Goal: Information Seeking & Learning: Learn about a topic

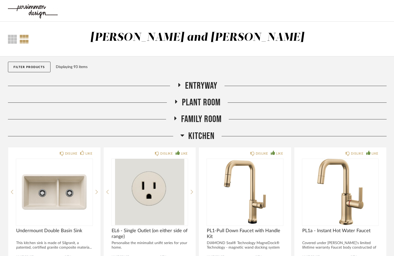
click at [183, 141] on h2 "Kitchen" at bounding box center [197, 135] width 34 height 11
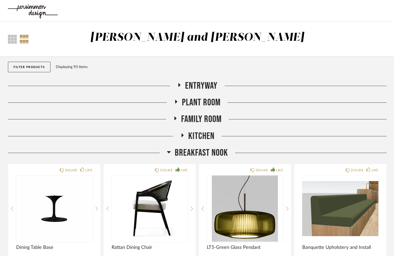
click at [169, 150] on icon at bounding box center [169, 152] width 4 height 6
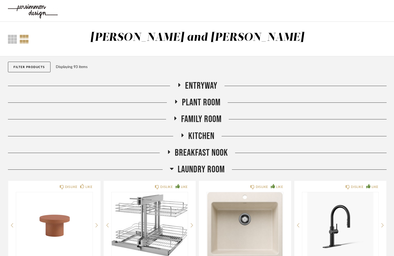
click at [32, 8] on img at bounding box center [33, 10] width 50 height 21
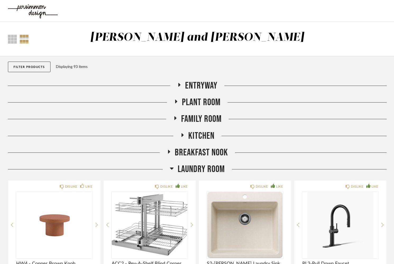
click at [173, 168] on icon at bounding box center [172, 168] width 4 height 6
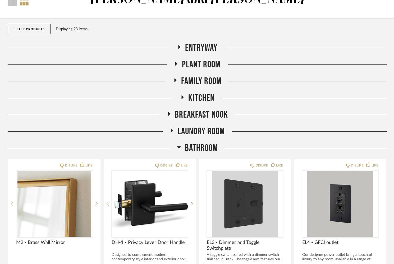
scroll to position [164, 0]
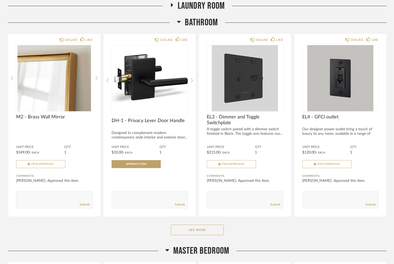
click at [179, 22] on icon at bounding box center [179, 22] width 4 height 2
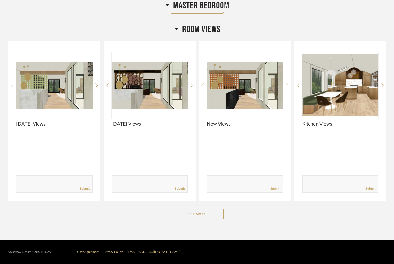
scroll to position [402, 0]
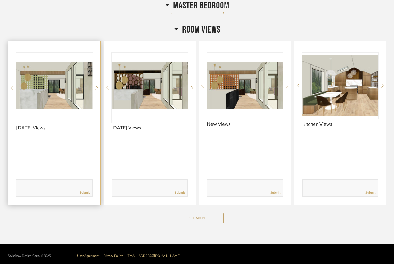
click at [53, 88] on img "0" at bounding box center [54, 86] width 76 height 66
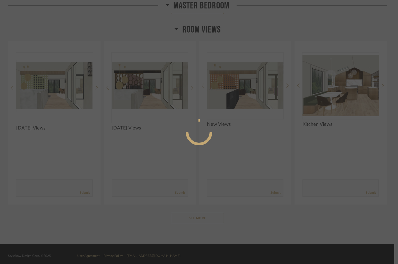
scroll to position [0, 0]
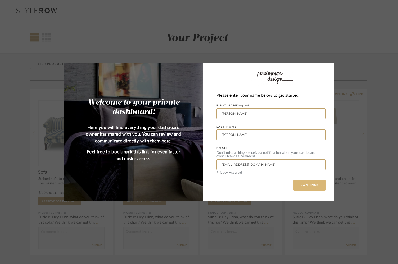
click at [305, 186] on button "CONTINUE" at bounding box center [309, 185] width 32 height 11
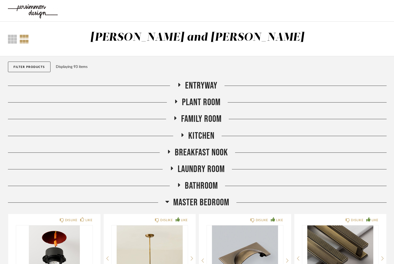
click at [182, 84] on h2 "Entryway" at bounding box center [197, 85] width 40 height 11
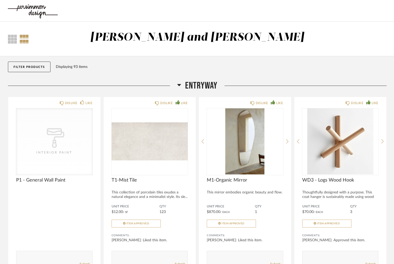
click at [180, 85] on icon at bounding box center [180, 85] width 4 height 2
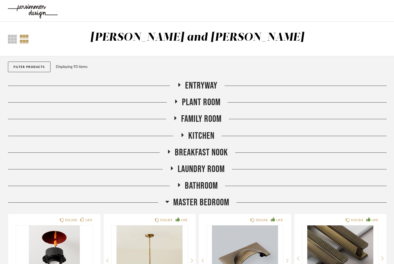
click at [169, 200] on h2 "Master Bedroom" at bounding box center [197, 202] width 64 height 11
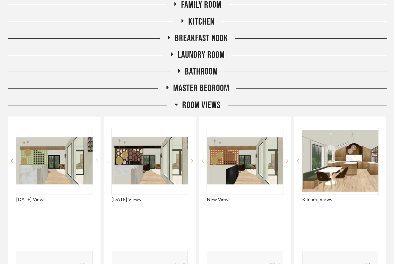
scroll to position [132, 0]
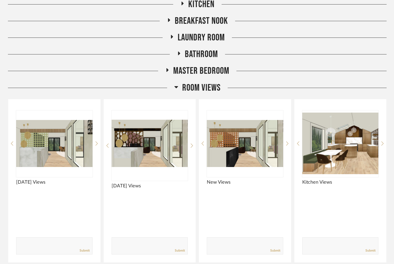
click at [178, 89] on icon at bounding box center [176, 87] width 4 height 6
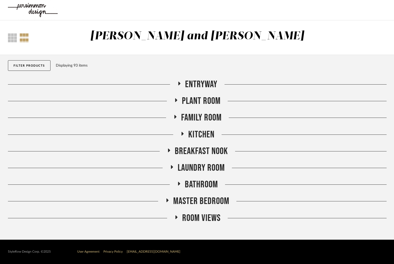
scroll to position [1, 0]
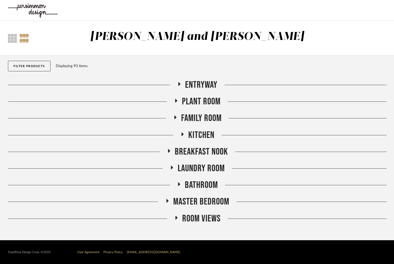
click at [178, 86] on icon at bounding box center [179, 84] width 6 height 4
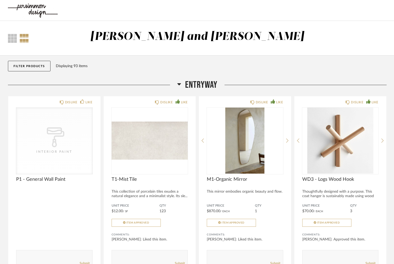
click at [178, 86] on icon at bounding box center [179, 84] width 4 height 6
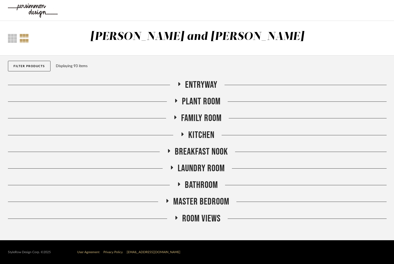
click at [180, 99] on h2 "Plant Room" at bounding box center [197, 101] width 47 height 11
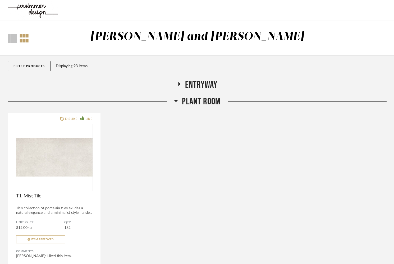
click at [180, 99] on h2 "Plant Room" at bounding box center [197, 101] width 47 height 11
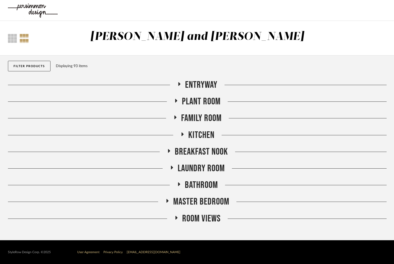
click at [176, 120] on fa-icon at bounding box center [175, 119] width 4 height 8
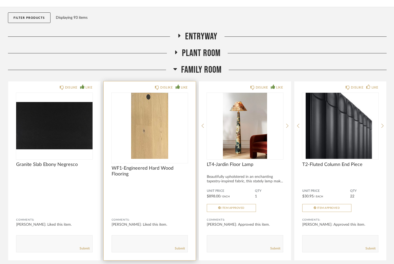
scroll to position [57, 0]
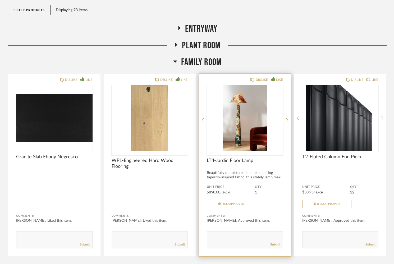
click at [243, 121] on img "0" at bounding box center [245, 118] width 76 height 66
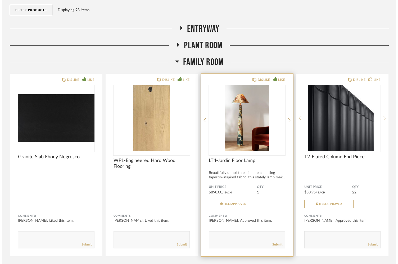
scroll to position [0, 0]
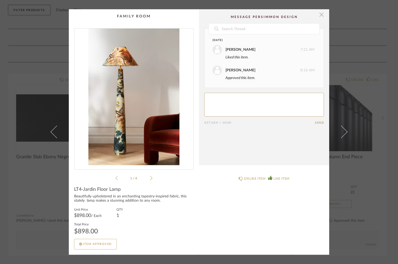
click at [320, 16] on span "button" at bounding box center [321, 14] width 11 height 11
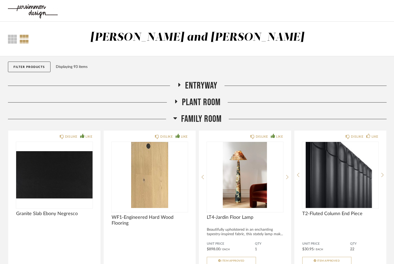
click at [175, 120] on icon at bounding box center [175, 118] width 4 height 6
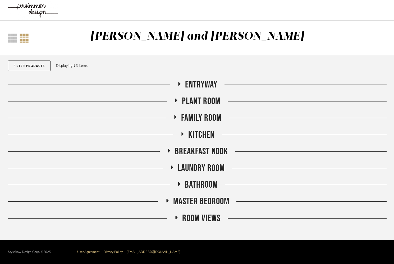
scroll to position [1, 0]
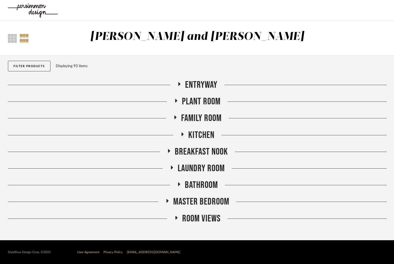
click at [176, 219] on icon at bounding box center [176, 218] width 6 height 4
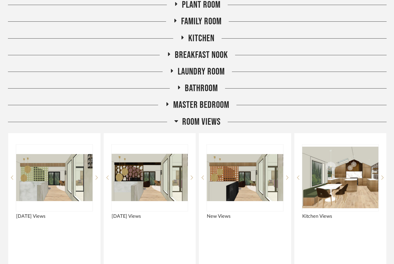
scroll to position [159, 0]
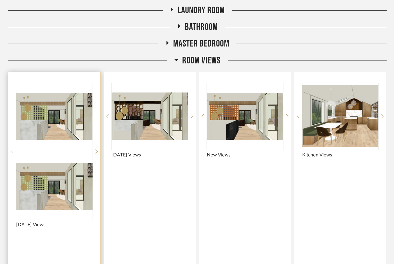
click at [65, 154] on img at bounding box center [54, 187] width 76 height 66
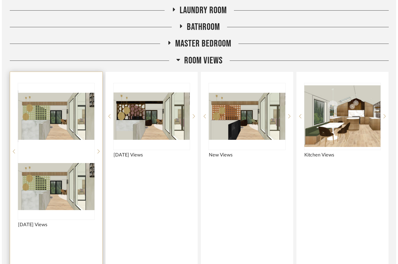
scroll to position [0, 0]
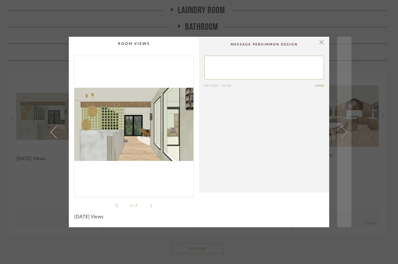
click at [343, 134] on span at bounding box center [341, 132] width 13 height 13
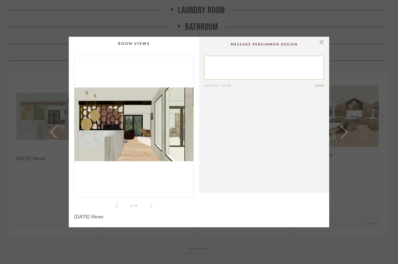
click at [343, 134] on span at bounding box center [341, 132] width 13 height 13
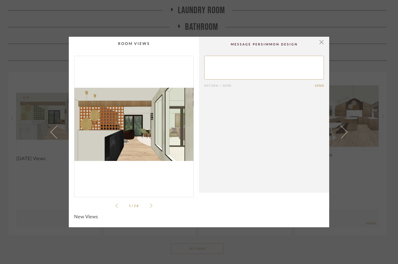
click at [343, 134] on span at bounding box center [341, 132] width 13 height 13
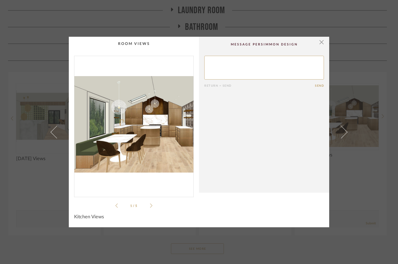
click at [343, 134] on span at bounding box center [341, 132] width 13 height 13
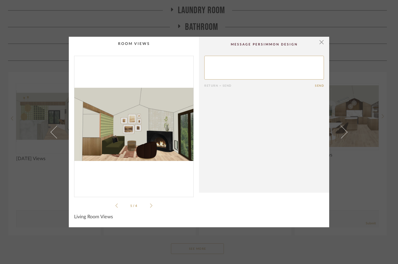
click at [343, 134] on span at bounding box center [341, 132] width 13 height 13
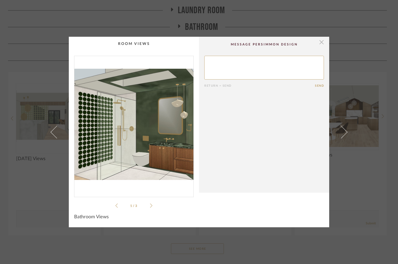
click at [319, 42] on span "button" at bounding box center [321, 42] width 11 height 11
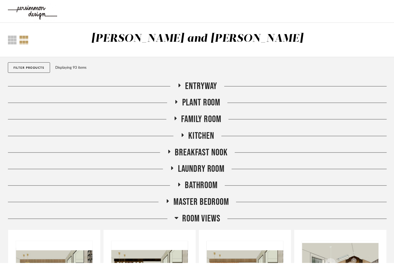
scroll to position [159, 0]
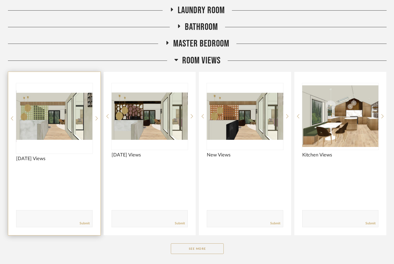
click at [38, 118] on img "0" at bounding box center [54, 116] width 76 height 66
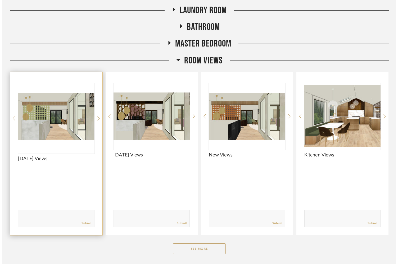
scroll to position [0, 0]
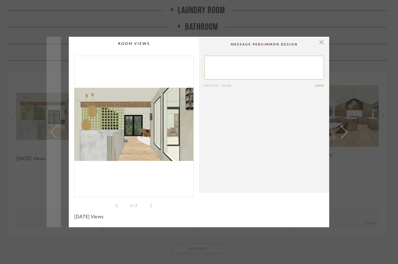
click at [47, 139] on link at bounding box center [54, 132] width 14 height 191
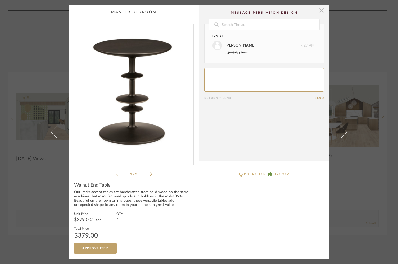
click at [320, 11] on span "button" at bounding box center [321, 10] width 11 height 11
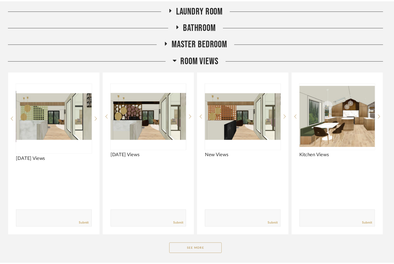
scroll to position [159, 0]
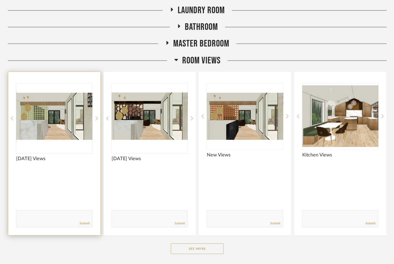
click at [49, 135] on img "0" at bounding box center [54, 116] width 76 height 66
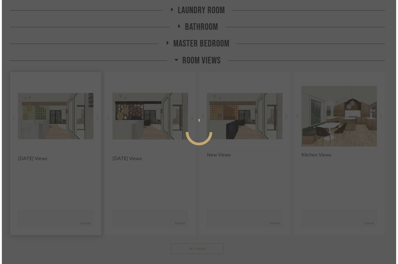
scroll to position [0, 0]
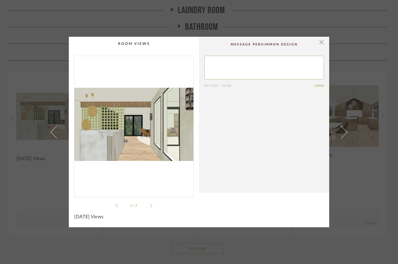
click at [150, 205] on icon at bounding box center [151, 205] width 2 height 5
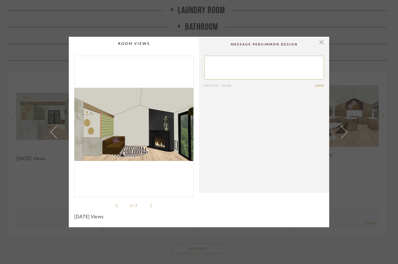
click at [150, 205] on icon at bounding box center [151, 205] width 2 height 5
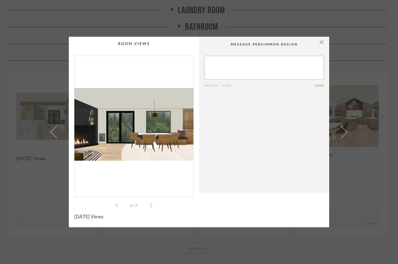
click at [115, 208] on icon at bounding box center [116, 205] width 2 height 5
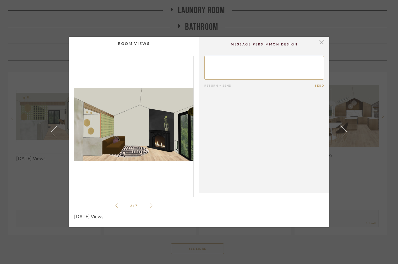
click at [150, 205] on icon at bounding box center [151, 205] width 2 height 5
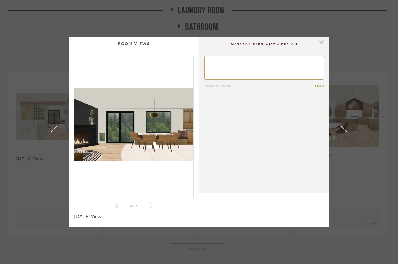
click at [150, 205] on icon at bounding box center [151, 205] width 2 height 5
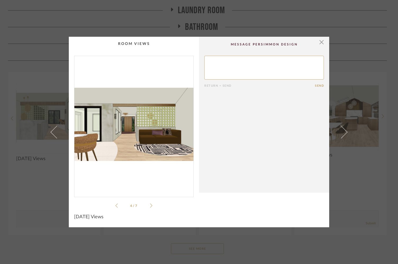
click at [148, 207] on li "4 / 7" at bounding box center [134, 206] width 32 height 6
click at [147, 207] on li "4 / 7" at bounding box center [134, 206] width 32 height 6
click at [151, 206] on div "4 / 7" at bounding box center [134, 132] width 120 height 153
click at [150, 206] on icon at bounding box center [151, 206] width 2 height 4
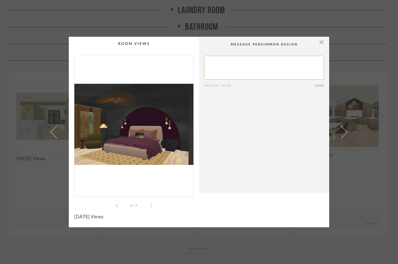
click at [150, 206] on icon at bounding box center [151, 206] width 2 height 4
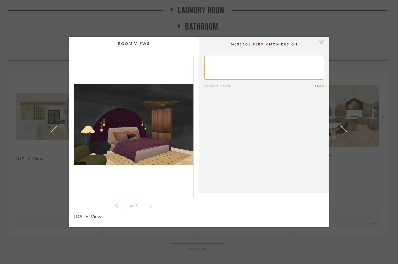
click at [150, 206] on icon at bounding box center [151, 206] width 2 height 4
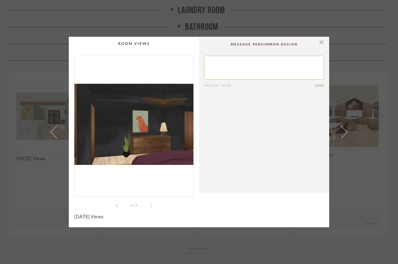
click at [150, 206] on icon at bounding box center [151, 206] width 2 height 4
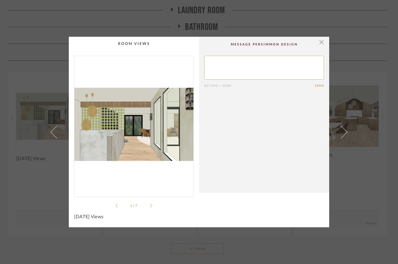
click at [115, 208] on ul "1 / 7" at bounding box center [133, 206] width 37 height 6
click at [115, 207] on icon at bounding box center [116, 205] width 2 height 5
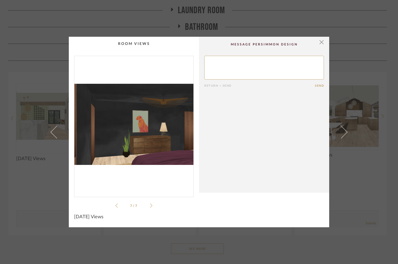
click at [115, 207] on icon at bounding box center [116, 205] width 2 height 5
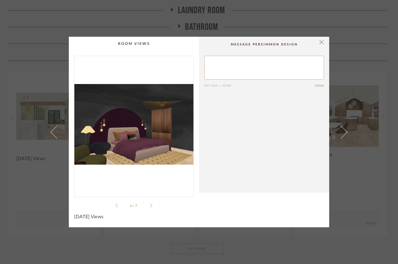
click at [115, 207] on icon at bounding box center [116, 205] width 2 height 5
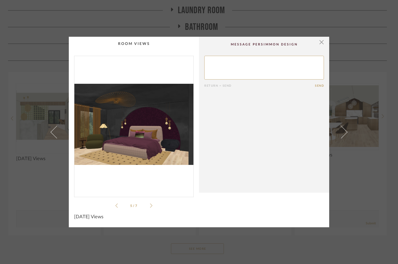
click at [115, 207] on icon at bounding box center [116, 205] width 2 height 5
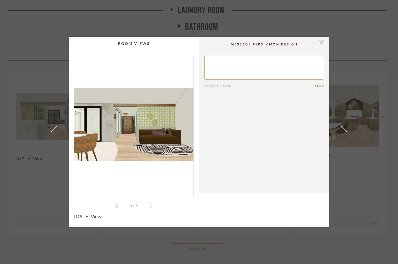
click at [115, 207] on icon at bounding box center [116, 205] width 2 height 5
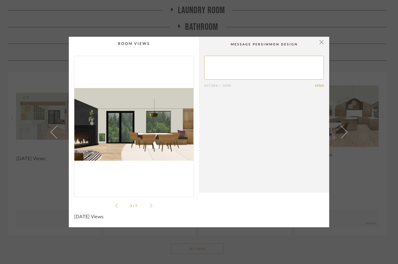
click at [115, 207] on icon at bounding box center [116, 205] width 2 height 5
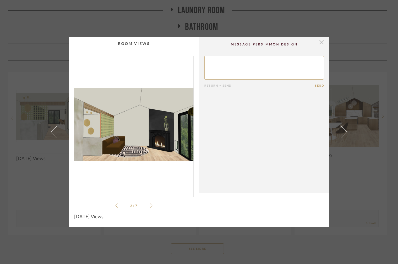
click at [320, 42] on span "button" at bounding box center [321, 42] width 11 height 11
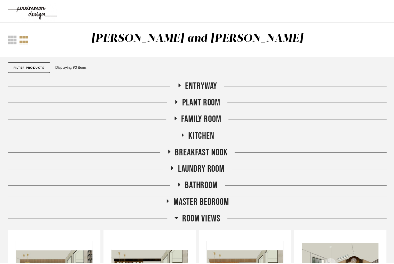
scroll to position [159, 0]
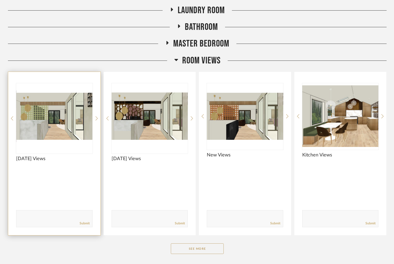
click at [74, 118] on img "0" at bounding box center [54, 116] width 76 height 66
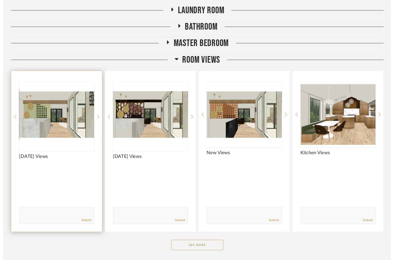
scroll to position [0, 0]
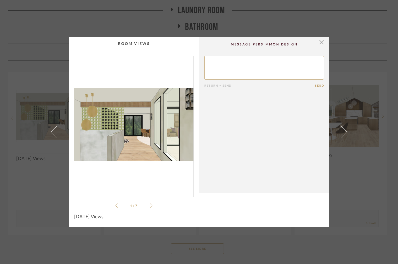
click at [150, 206] on icon at bounding box center [151, 205] width 2 height 5
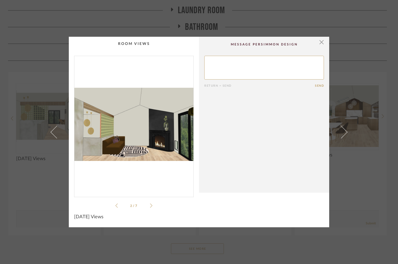
click at [150, 206] on icon at bounding box center [151, 205] width 2 height 5
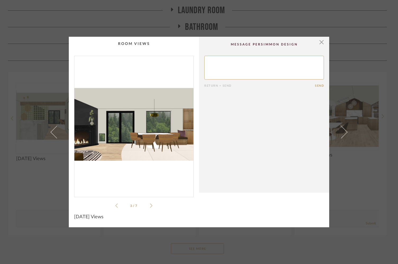
click at [115, 206] on icon at bounding box center [116, 205] width 2 height 5
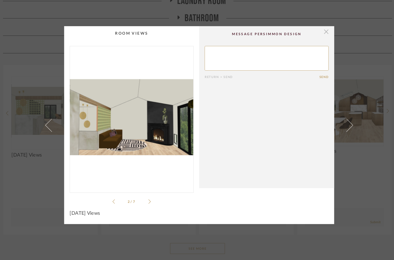
click at [314, 35] on span "button" at bounding box center [319, 40] width 11 height 11
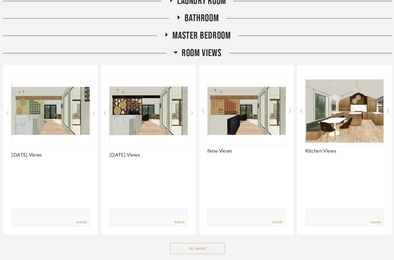
scroll to position [149, 0]
